Goal: Information Seeking & Learning: Learn about a topic

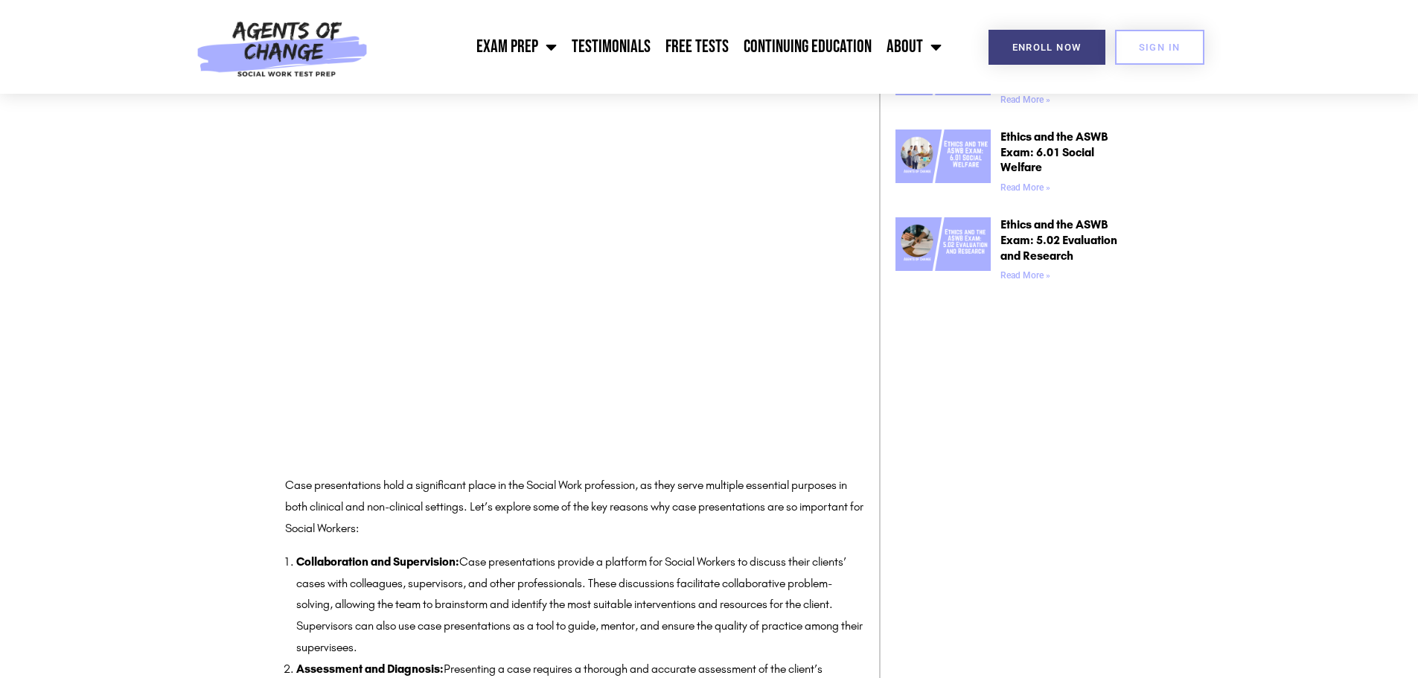
scroll to position [1488, 0]
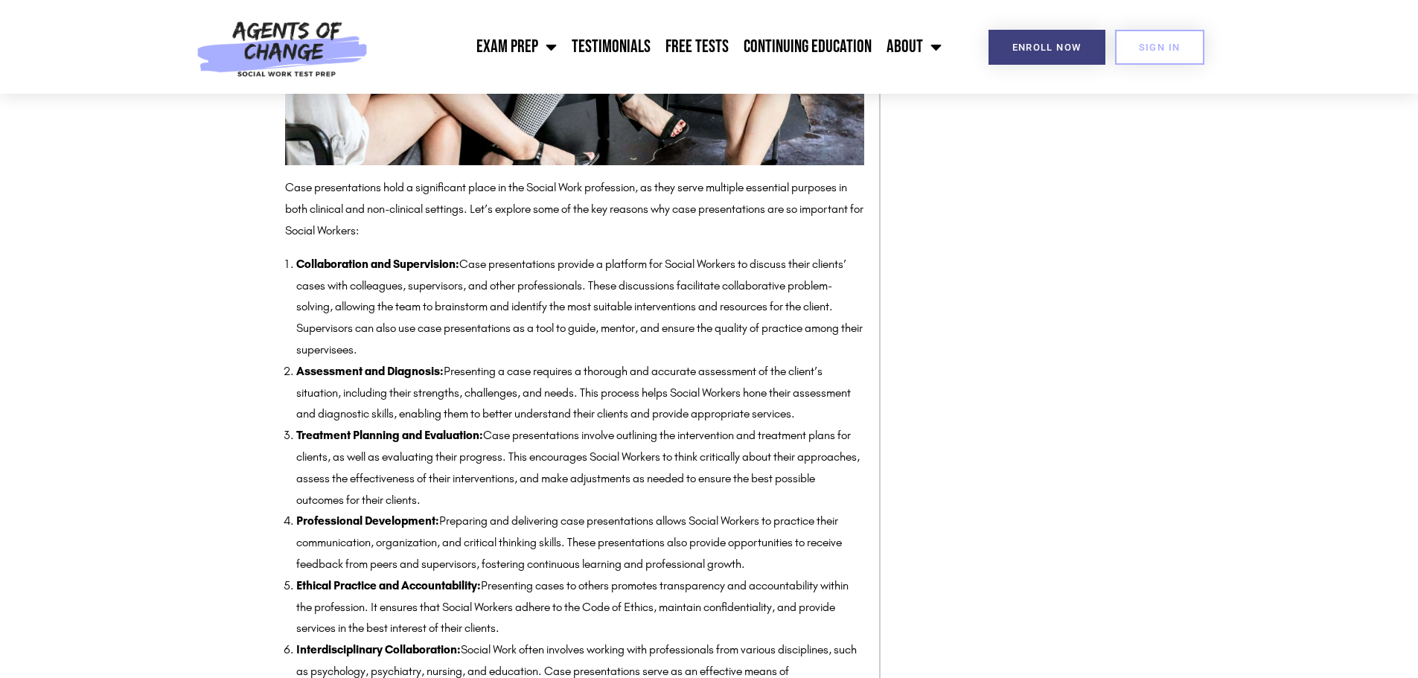
click at [502, 372] on li "Assessment and Diagnosis: Presenting a case requires a thorough and accurate as…" at bounding box center [580, 393] width 568 height 64
drag, startPoint x: 448, startPoint y: 371, endPoint x: 485, endPoint y: 432, distance: 71.5
click at [485, 425] on li "Assessment and Diagnosis: Presenting a case requires a thorough and accurate as…" at bounding box center [580, 393] width 568 height 64
copy li "Presenting a case requires a thorough and accurate assessment of the client’s s…"
click at [508, 473] on li "Treatment Planning and Evaluation: Case presentations involve outlining the int…" at bounding box center [580, 468] width 568 height 86
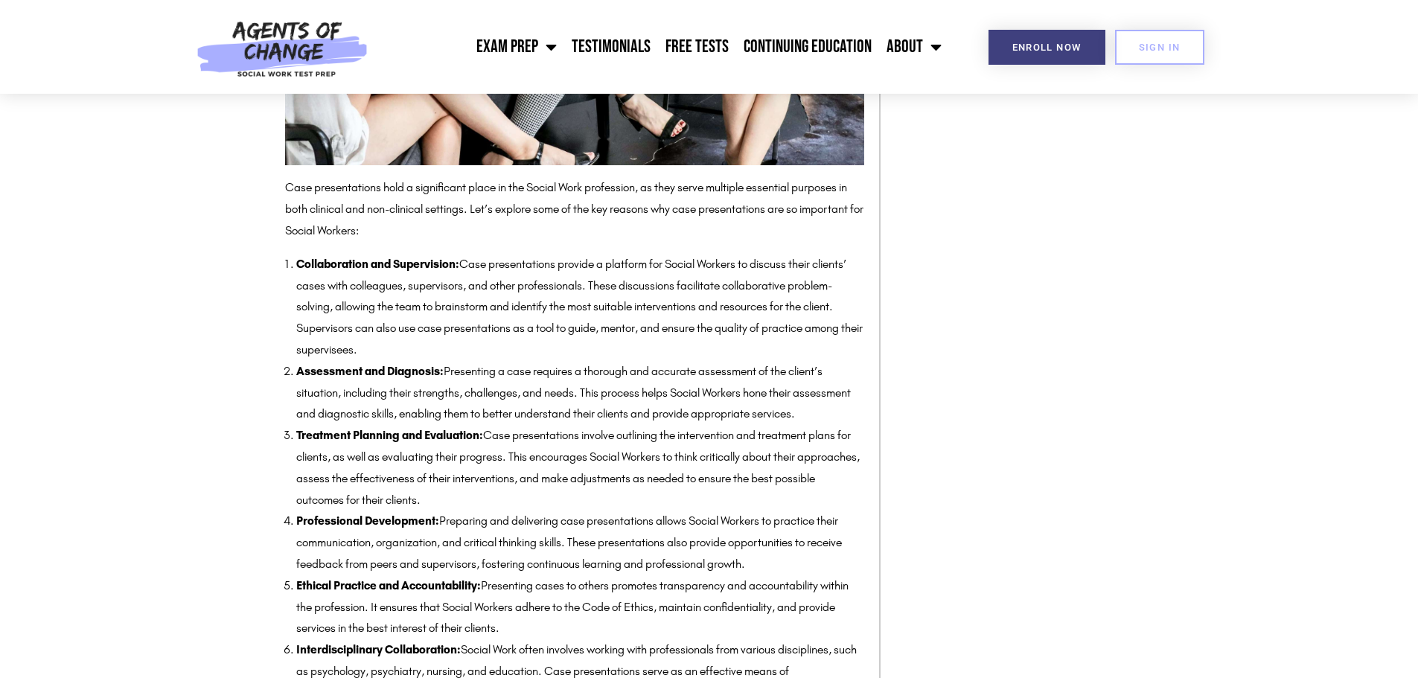
drag, startPoint x: 478, startPoint y: 520, endPoint x: 298, endPoint y: 458, distance: 189.7
click at [298, 458] on li "Treatment Planning and Evaluation: Case presentations involve outlining the int…" at bounding box center [580, 468] width 568 height 86
copy li "Treatment Planning and Evaluation: Case presentations involve outlining the int…"
click at [518, 532] on li "Professional Development: Preparing and delivering case presentations allows So…" at bounding box center [580, 543] width 568 height 64
click at [516, 481] on li "Treatment Planning and Evaluation: Case presentations involve outlining the int…" at bounding box center [580, 468] width 568 height 86
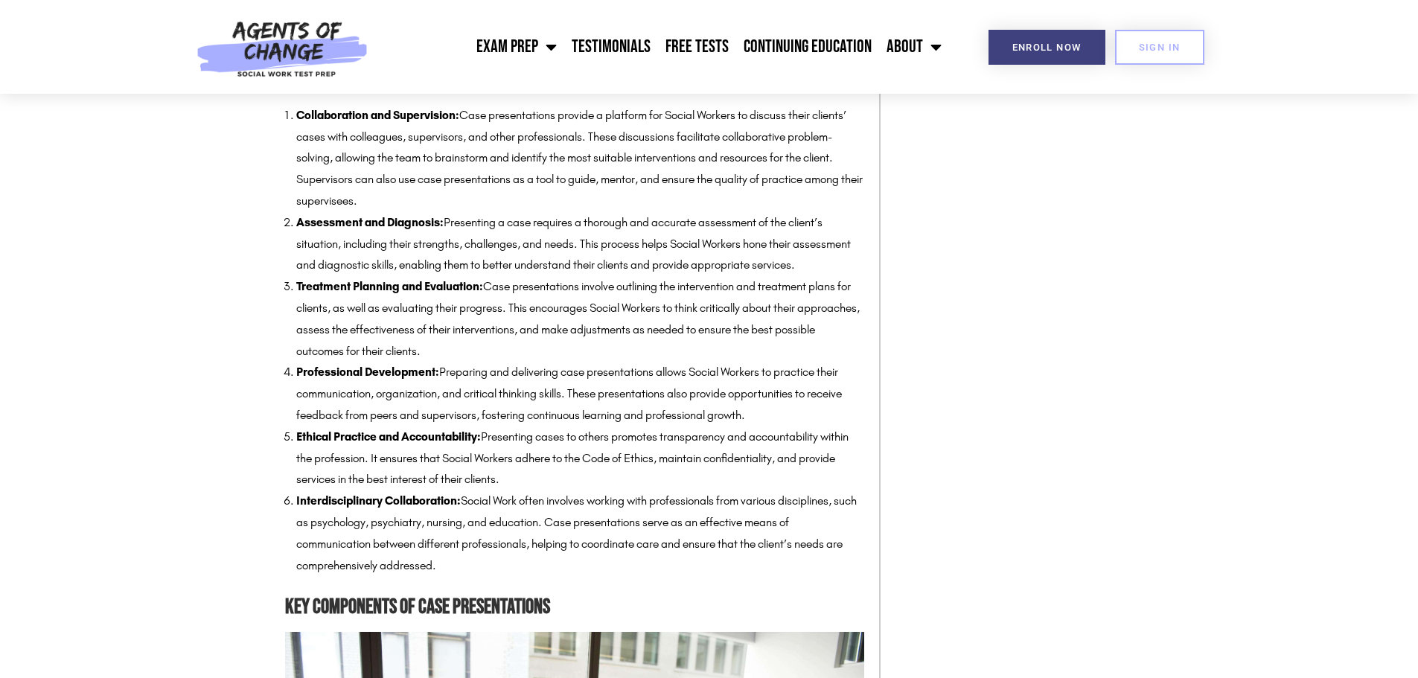
scroll to position [1712, 0]
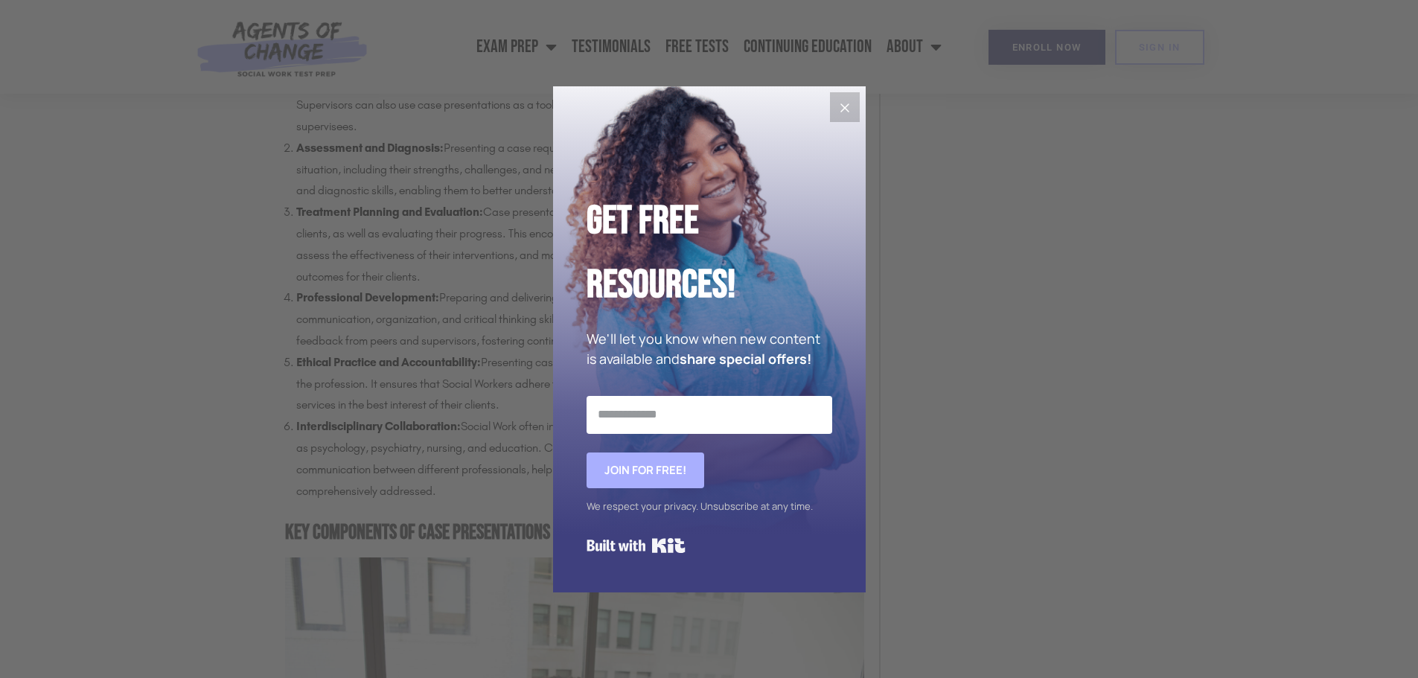
click at [852, 107] on icon "Close" at bounding box center [845, 108] width 18 height 18
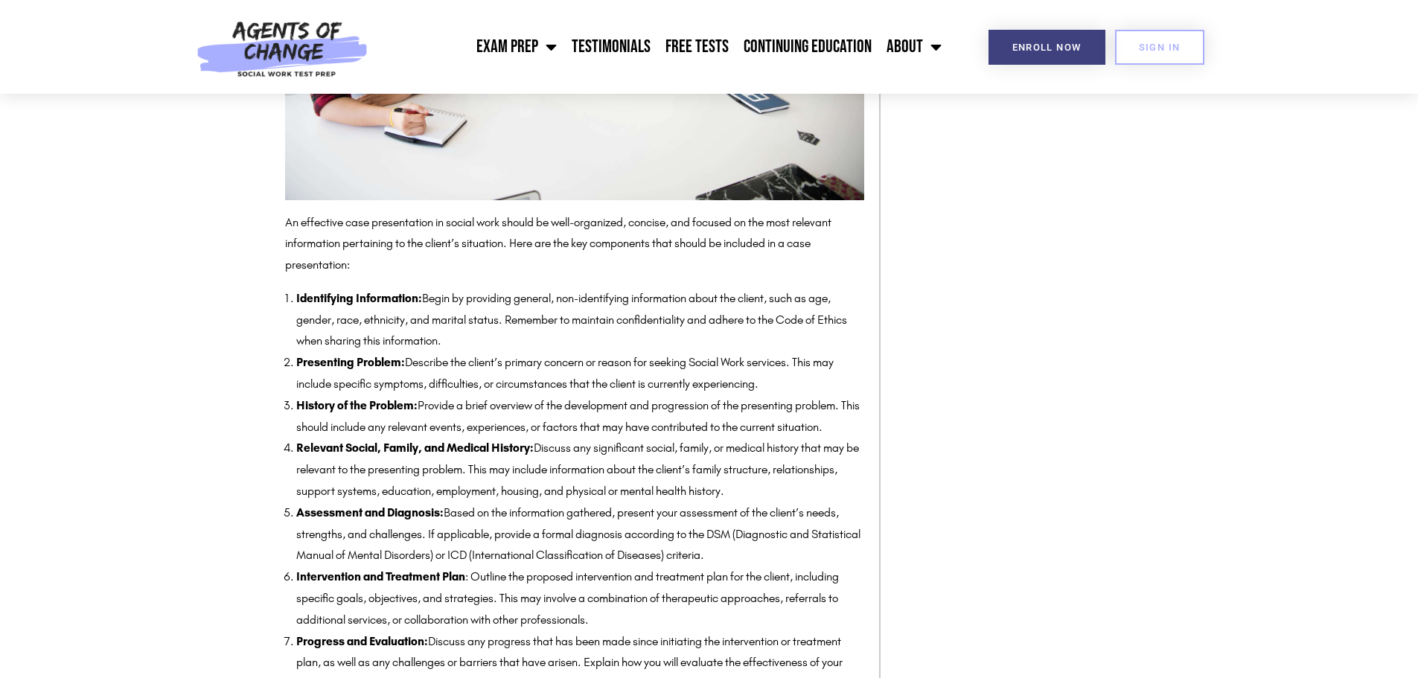
scroll to position [2530, 0]
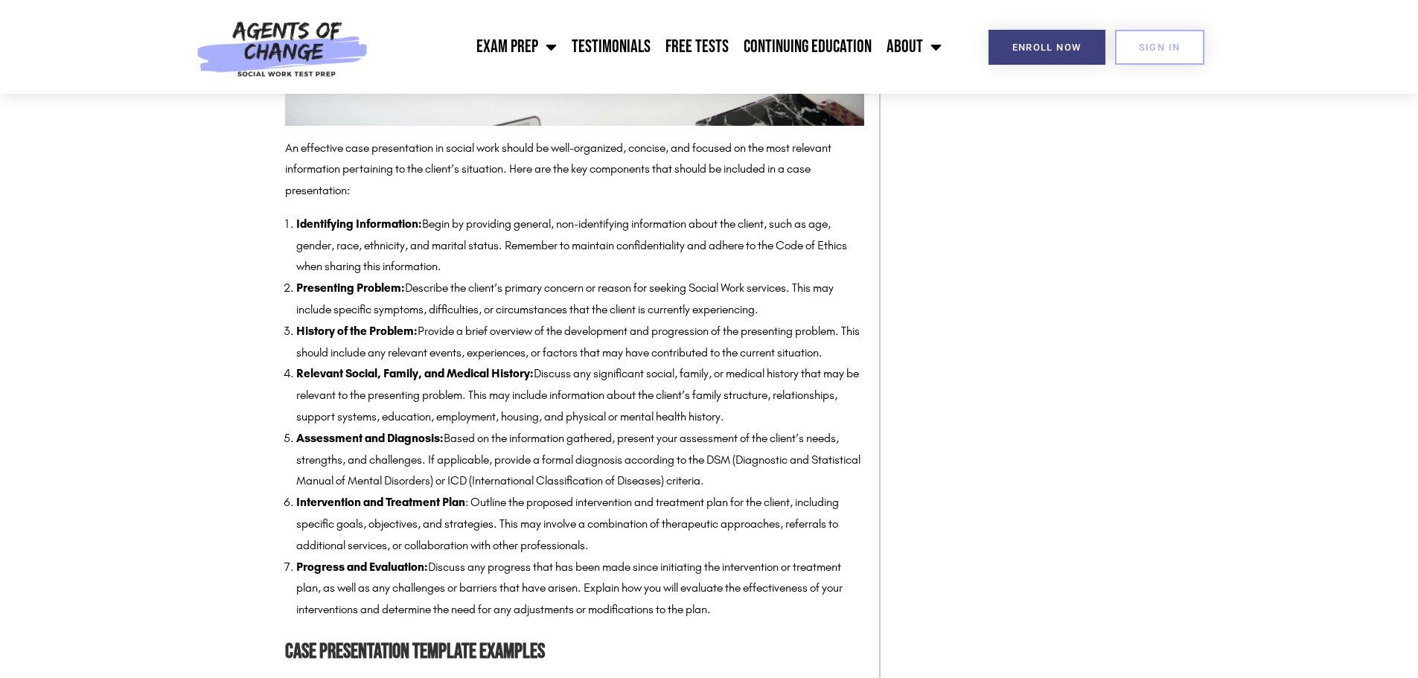
drag, startPoint x: 822, startPoint y: 244, endPoint x: 519, endPoint y: 282, distance: 305.3
click at [519, 278] on li "Identifying Information: Begin by providing general, non-identifying informatio…" at bounding box center [580, 246] width 568 height 64
copy li "age, gender, race, ethnicity, and marital status. Remember to maintain confiden…"
click at [550, 347] on li "History of the Problem: Provide a brief overview of the development and progres…" at bounding box center [580, 342] width 568 height 43
drag, startPoint x: 775, startPoint y: 330, endPoint x: 405, endPoint y: 311, distance: 371.1
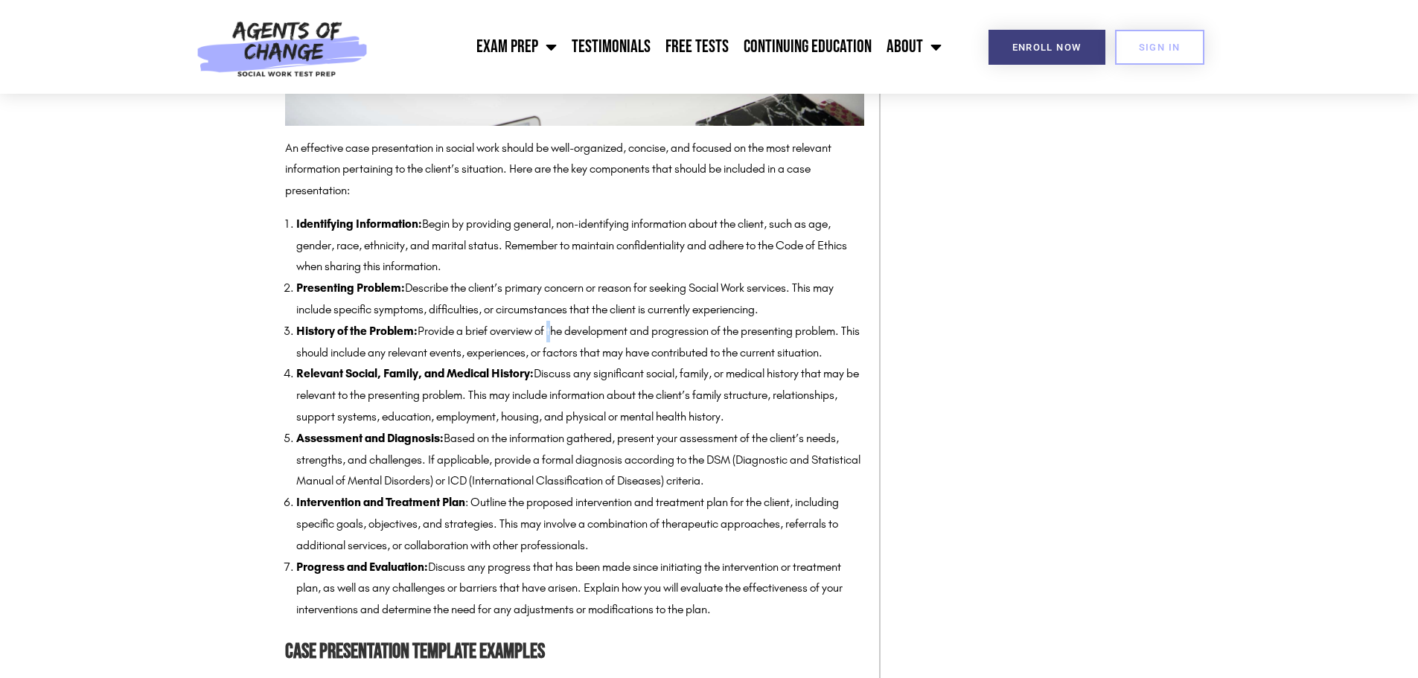
click at [406, 312] on li "Presenting Problem: Describe the client’s primary concern or reason for seeking…" at bounding box center [580, 299] width 568 height 43
copy li "Describe the client’s primary concern or reason for seeking Social Work service…"
click at [414, 363] on li "History of the Problem: Provide a brief overview of the development and progres…" at bounding box center [580, 342] width 568 height 43
drag, startPoint x: 425, startPoint y: 355, endPoint x: 856, endPoint y: 376, distance: 431.4
click at [856, 364] on li "History of the Problem: Provide a brief overview of the development and progres…" at bounding box center [580, 342] width 568 height 43
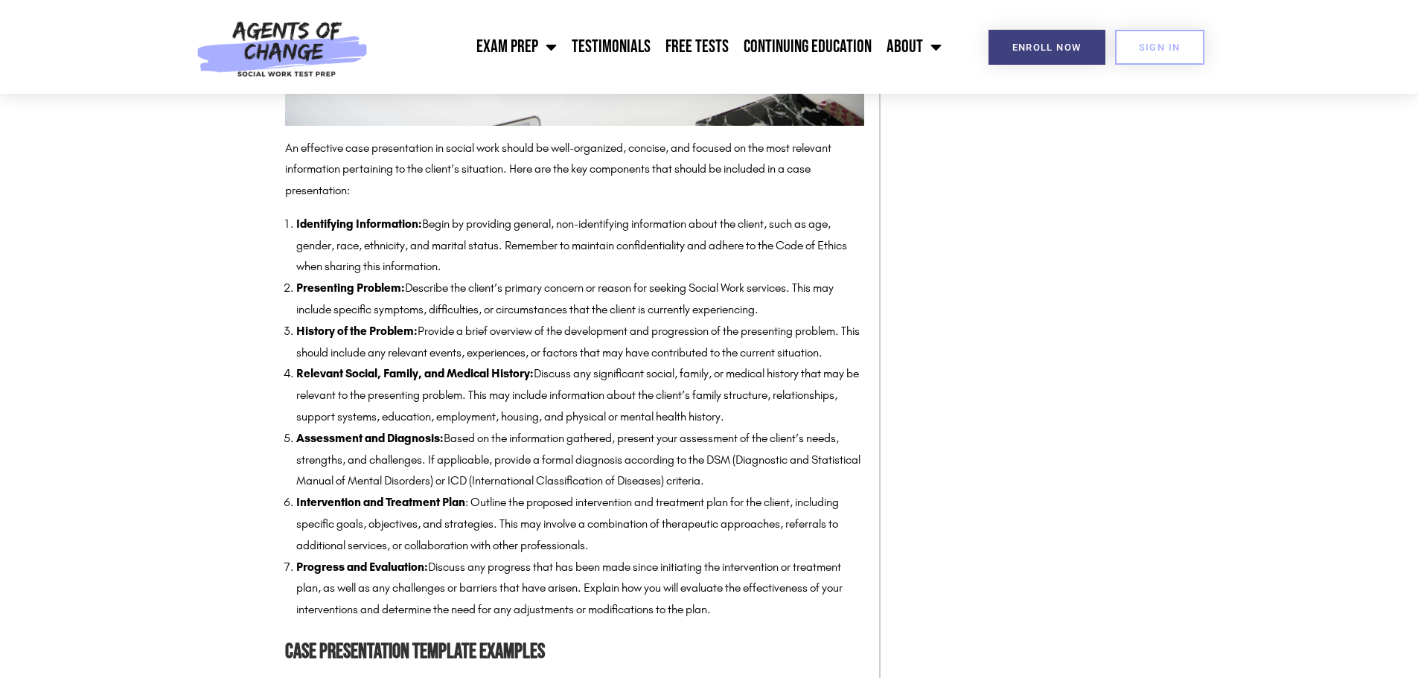
copy li "rovide a brief overview of the development and progression of the presenting pr…"
click at [635, 468] on li "Assessment and Diagnosis: Based on the information gathered, present your asses…" at bounding box center [580, 460] width 568 height 64
click at [582, 420] on li "Relevant Social, Family, and Medical History: Discuss any significant social, f…" at bounding box center [580, 395] width 568 height 64
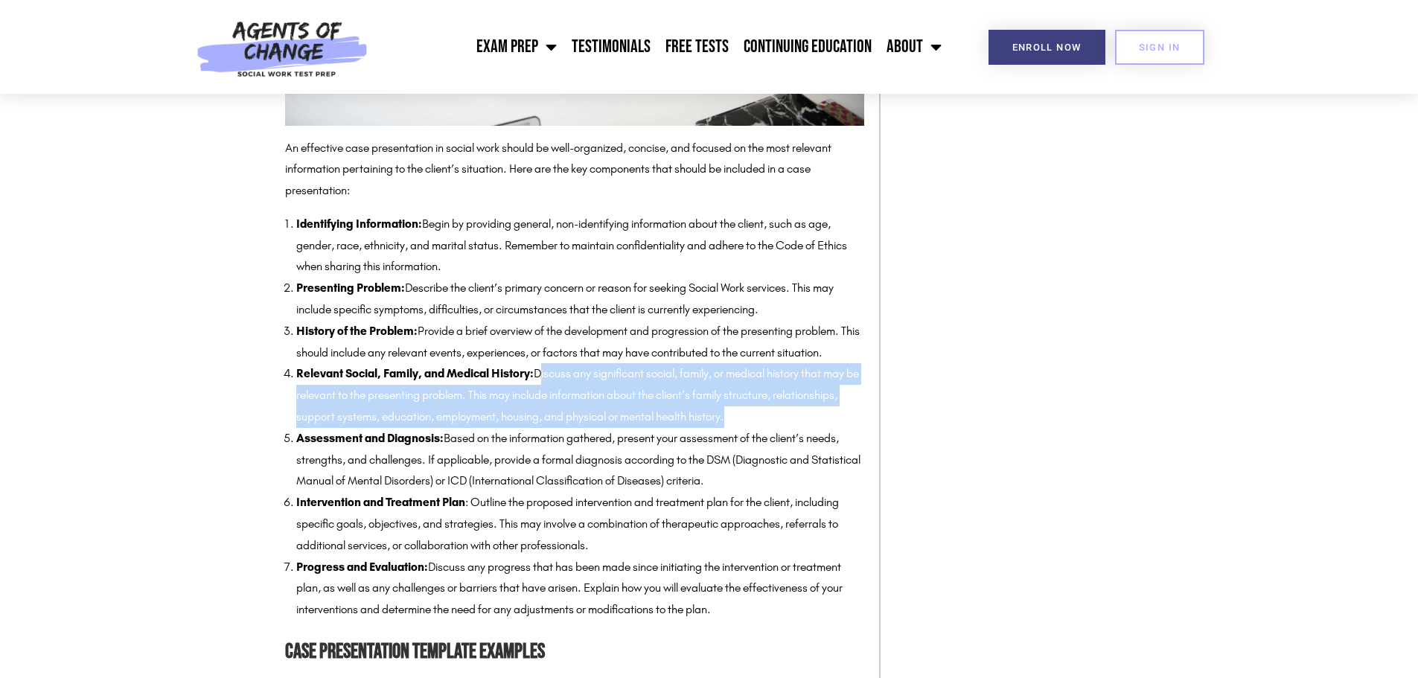
drag, startPoint x: 800, startPoint y: 438, endPoint x: 540, endPoint y: 392, distance: 264.5
click at [540, 392] on li "Relevant Social, Family, and Medical History: Discuss any significant social, f…" at bounding box center [580, 395] width 568 height 64
copy li "Discuss any significant social, family, or medical history that may be relevant…"
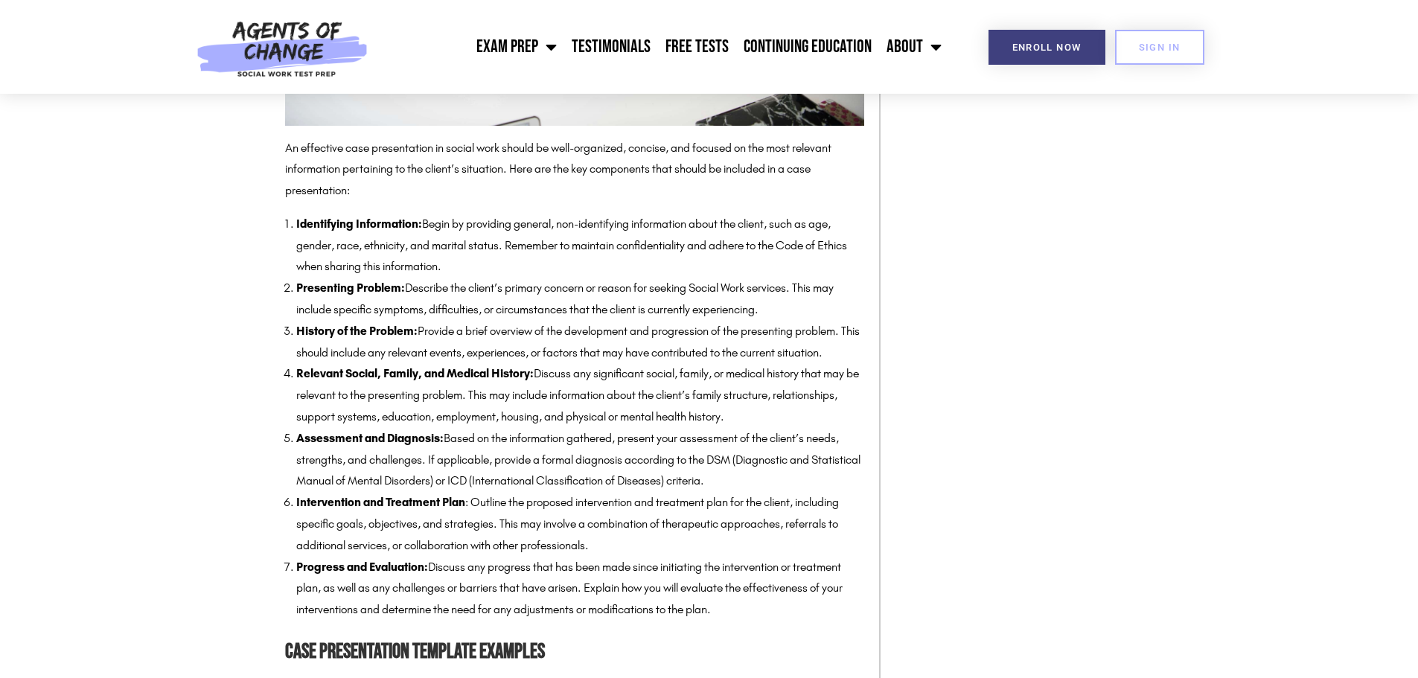
click at [571, 479] on li "Assessment and Diagnosis: Based on the information gathered, present your asses…" at bounding box center [580, 460] width 568 height 64
click at [424, 483] on li "Assessment and Diagnosis: Based on the information gathered, present your asses…" at bounding box center [580, 460] width 568 height 64
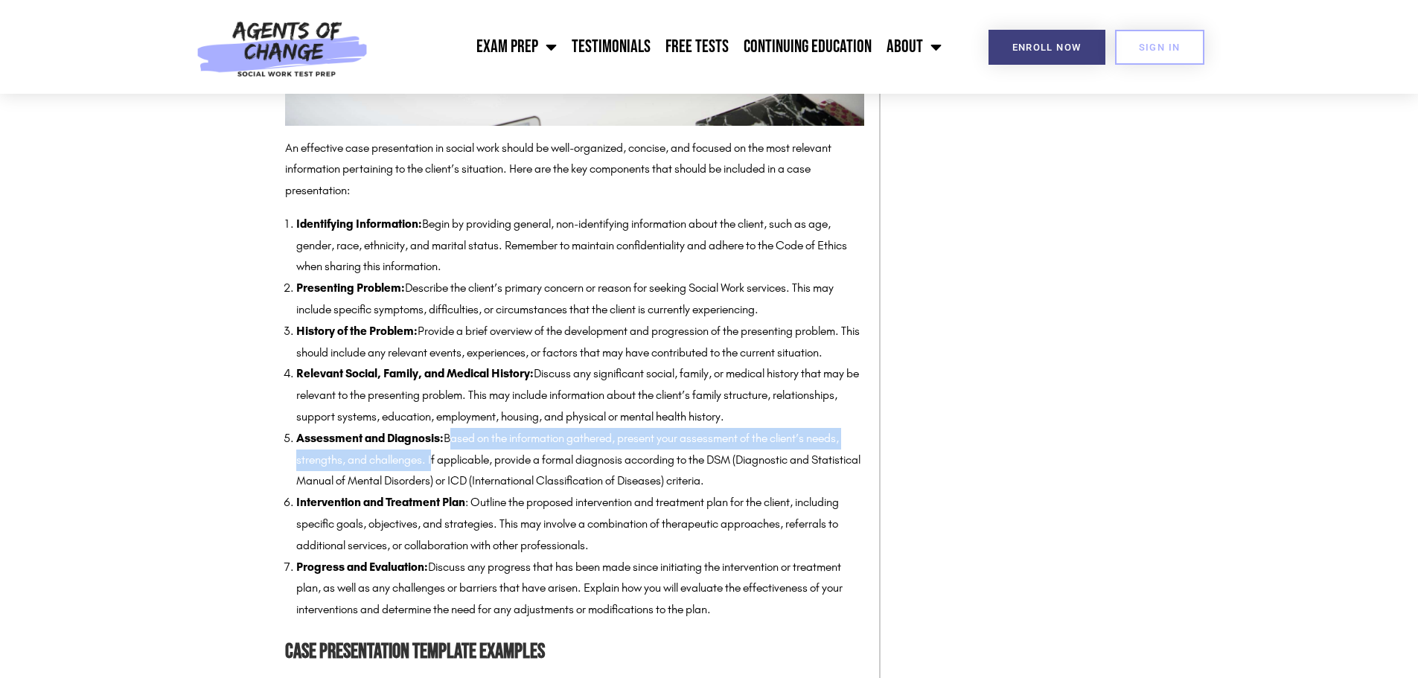
drag, startPoint x: 429, startPoint y: 483, endPoint x: 448, endPoint y: 460, distance: 30.1
click at [448, 460] on li "Assessment and Diagnosis: Based on the information gathered, present your asses…" at bounding box center [580, 460] width 568 height 64
copy li "Based on the information gathered, present your assessment of the client’s need…"
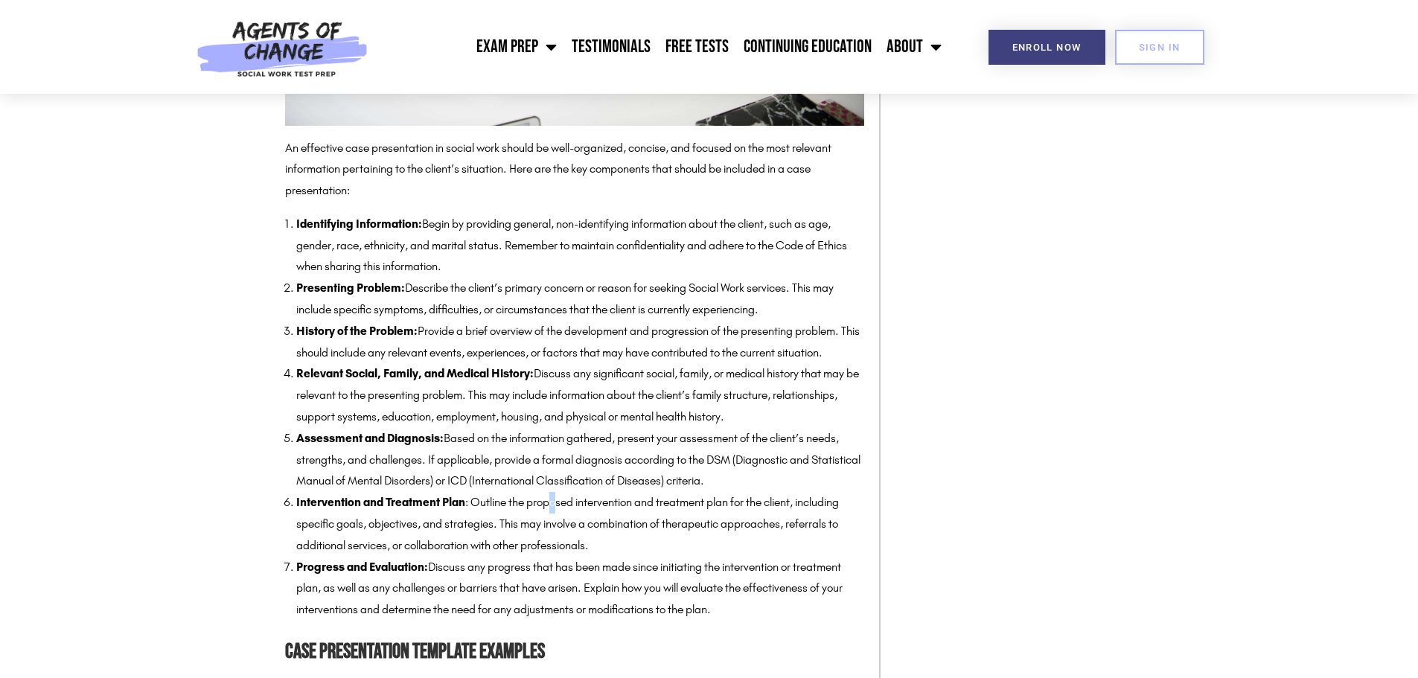
click at [551, 516] on li "Intervention and Treatment Plan : Outline the proposed intervention and treatme…" at bounding box center [580, 524] width 568 height 64
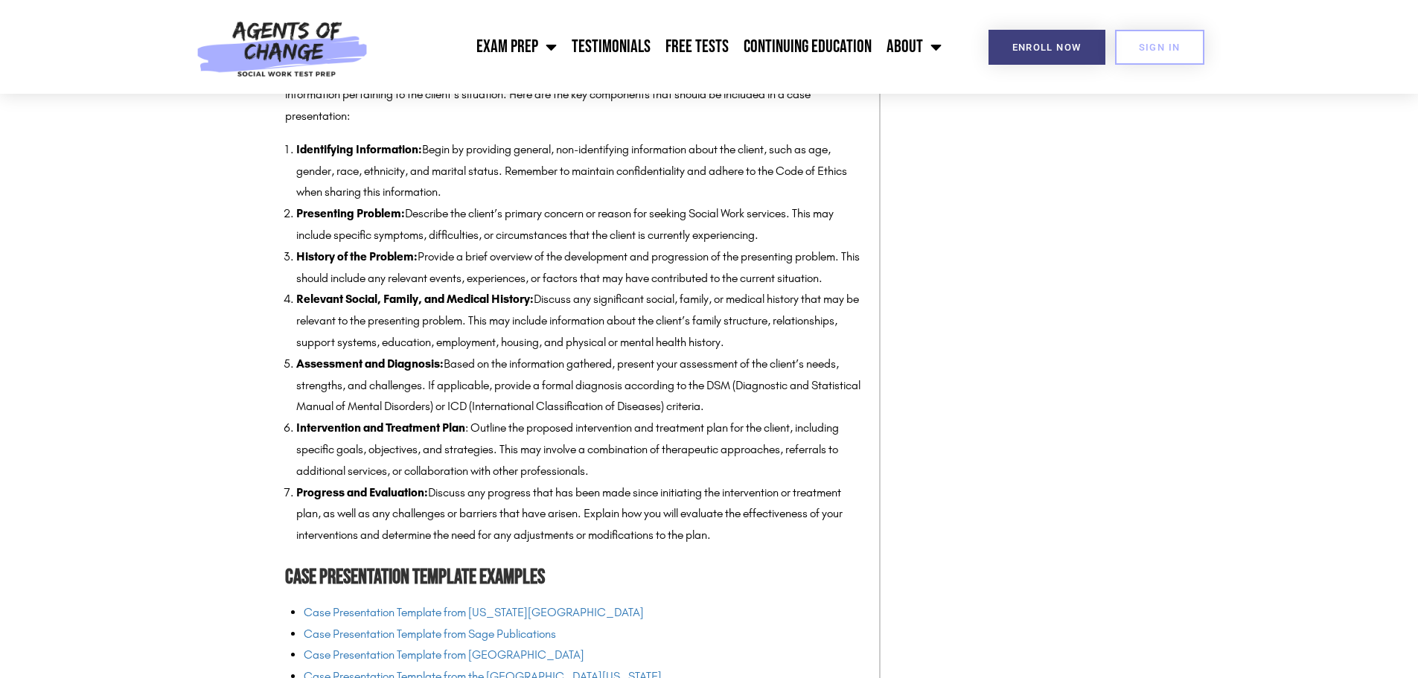
click at [572, 470] on li "Intervention and Treatment Plan : Outline the proposed intervention and treatme…" at bounding box center [580, 449] width 568 height 64
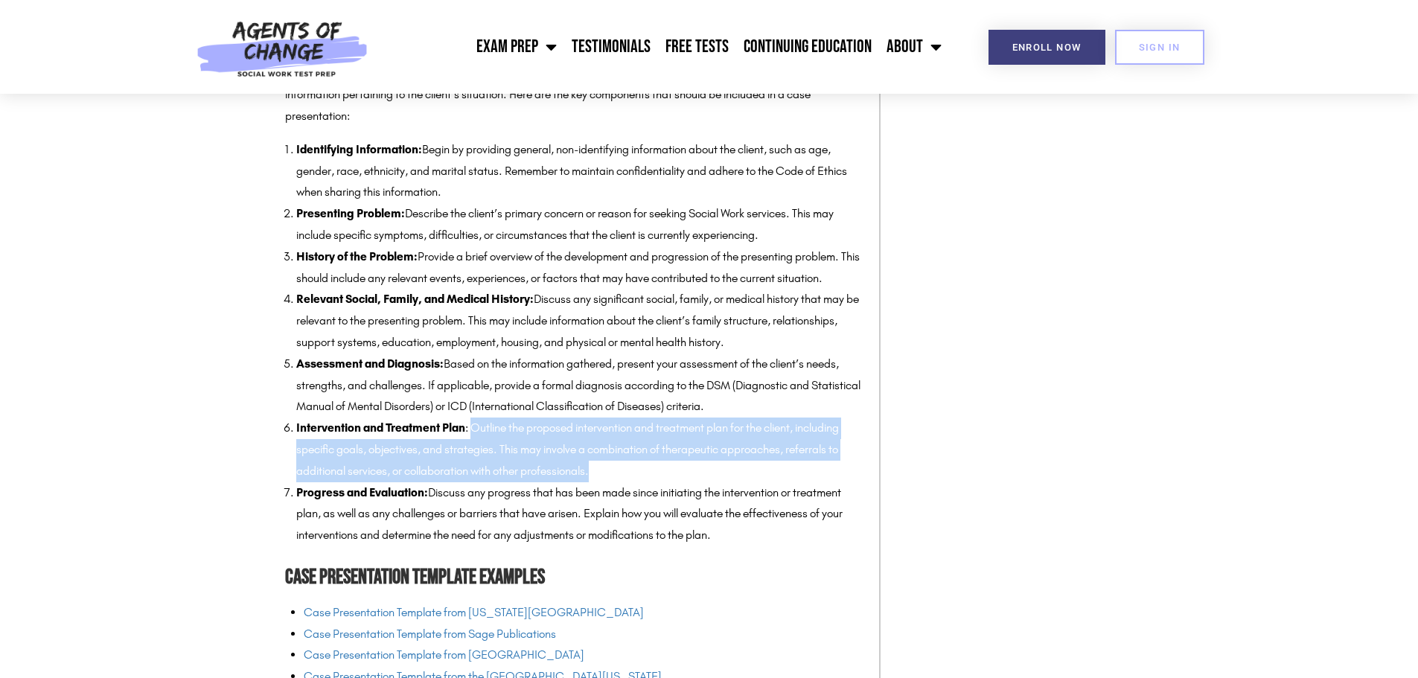
drag, startPoint x: 612, startPoint y: 495, endPoint x: 473, endPoint y: 450, distance: 146.9
click at [473, 450] on li "Intervention and Treatment Plan : Outline the proposed intervention and treatme…" at bounding box center [580, 449] width 568 height 64
copy li "Outline the proposed intervention and treatment plan for the client, including …"
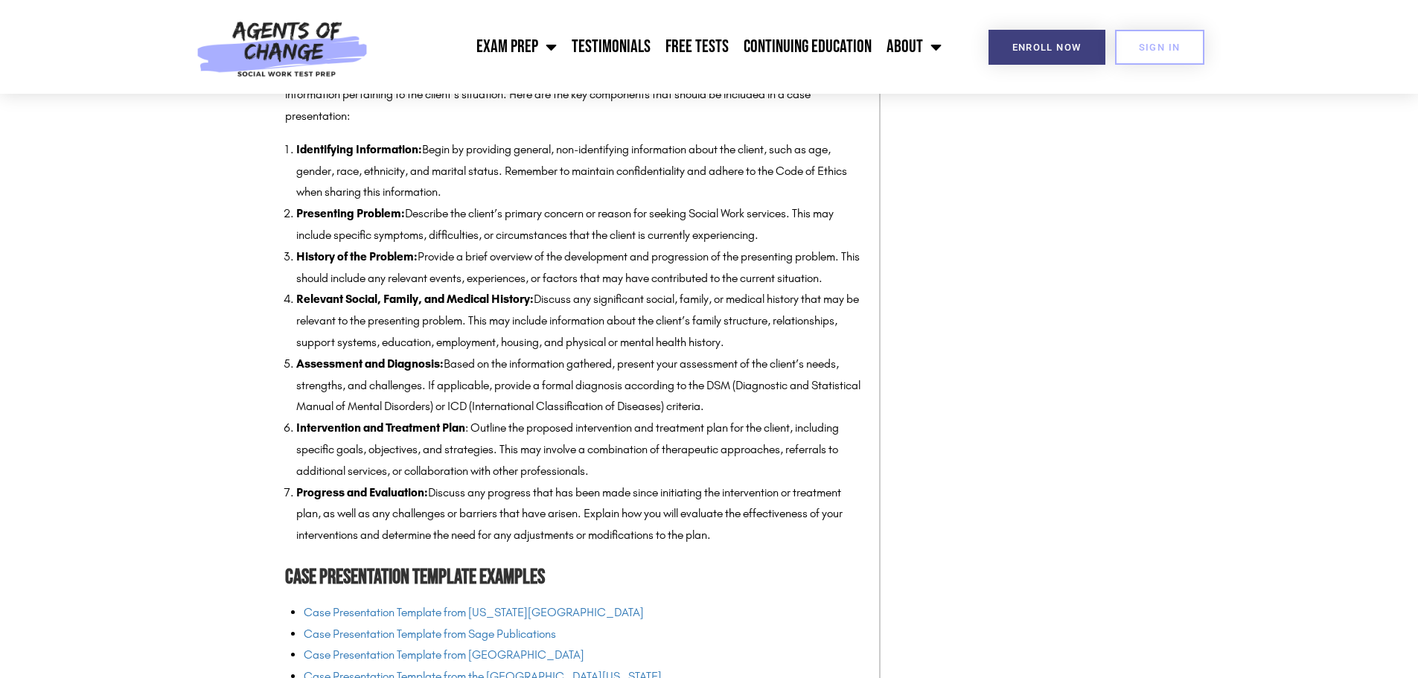
click at [546, 509] on li "Progress and Evaluation: Discuss any progress that has been made since initiati…" at bounding box center [580, 514] width 568 height 64
drag, startPoint x: 755, startPoint y: 556, endPoint x: 289, endPoint y: 513, distance: 467.9
click at [296, 516] on li "Progress and Evaluation: Discuss any progress that has been made since initiati…" at bounding box center [580, 514] width 568 height 64
copy li "Progress and Evaluation: Discuss any progress that has been made since initiati…"
